Goal: Information Seeking & Learning: Learn about a topic

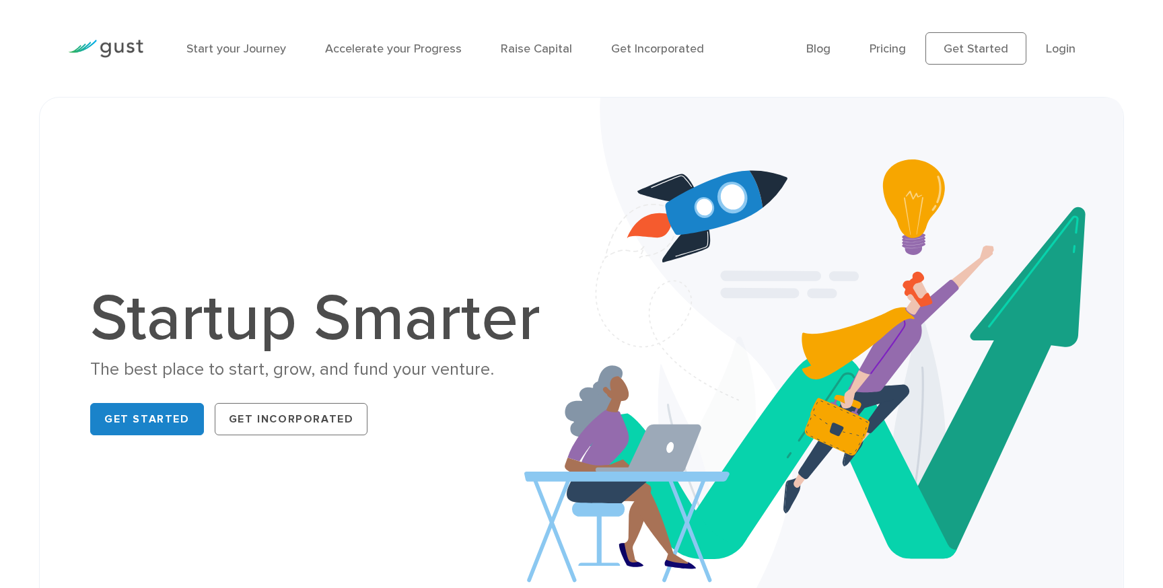
click at [147, 97] on div "Startup Smarter The best place to start, grow, and fund your venture. Get Start…" at bounding box center [581, 364] width 1085 height 534
click at [129, 59] on div at bounding box center [106, 48] width 96 height 59
click at [228, 54] on link "Start your Journey" at bounding box center [236, 49] width 100 height 14
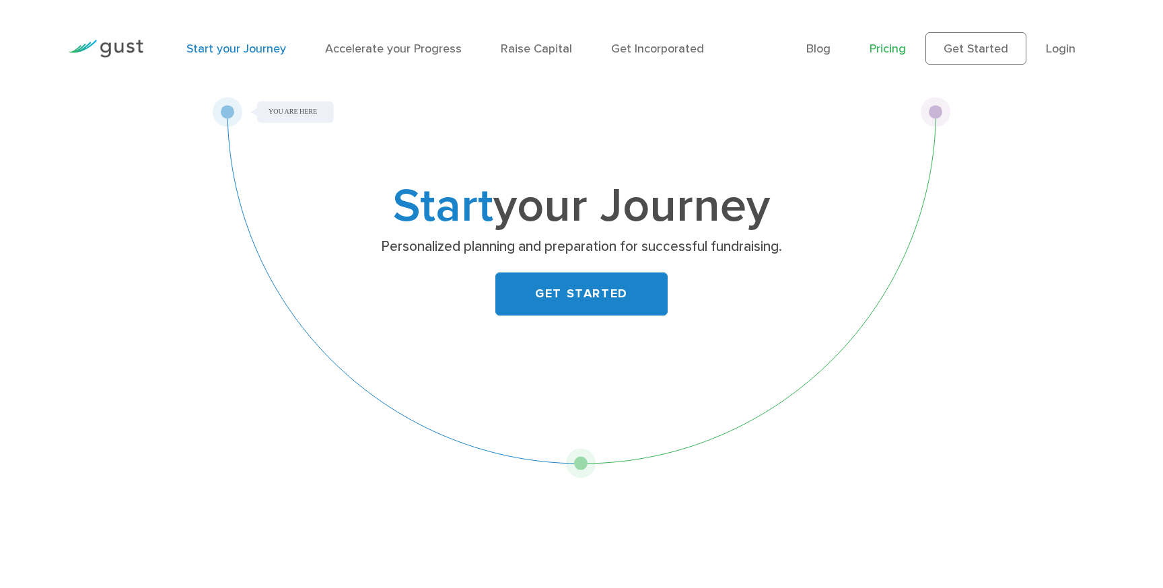
click at [892, 51] on link "Pricing" at bounding box center [888, 49] width 36 height 14
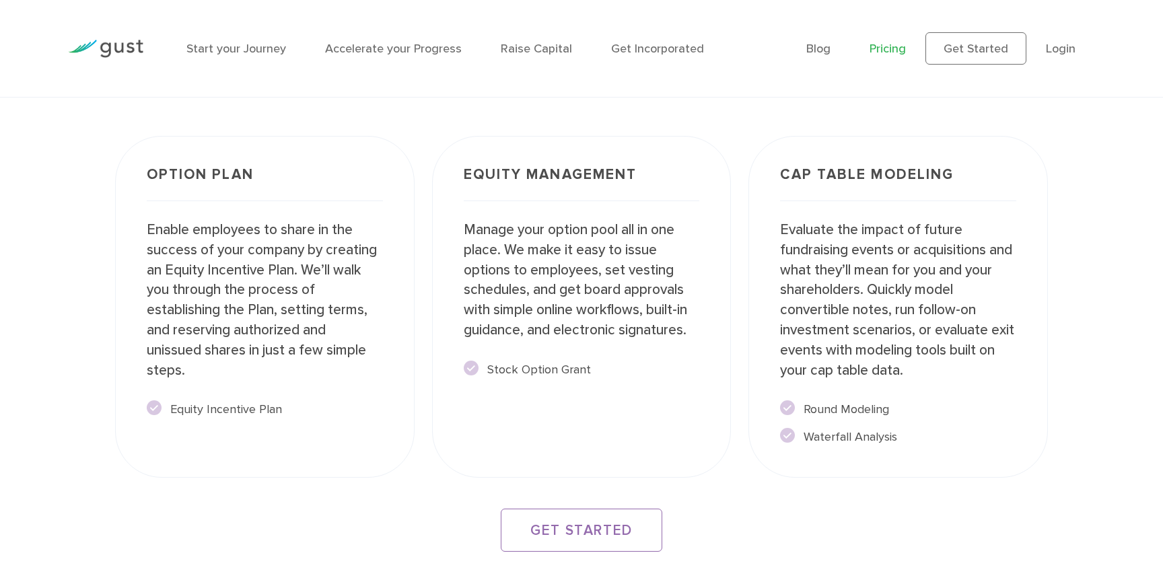
scroll to position [2769, 0]
